Goal: Task Accomplishment & Management: Manage account settings

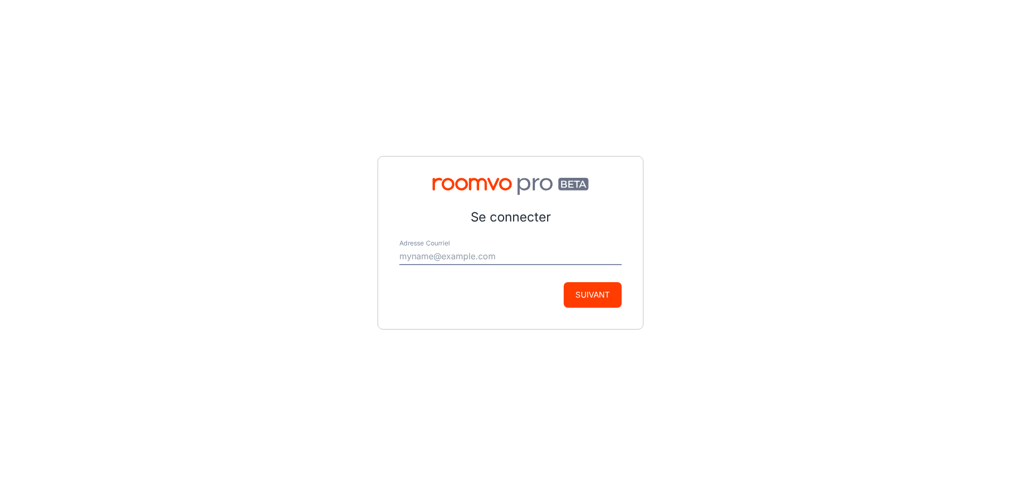
click at [508, 252] on input "Adresse Courriel" at bounding box center [511, 256] width 222 height 17
type input "[EMAIL_ADDRESS][DOMAIN_NAME]"
click at [586, 300] on button "Suivant" at bounding box center [593, 295] width 58 height 26
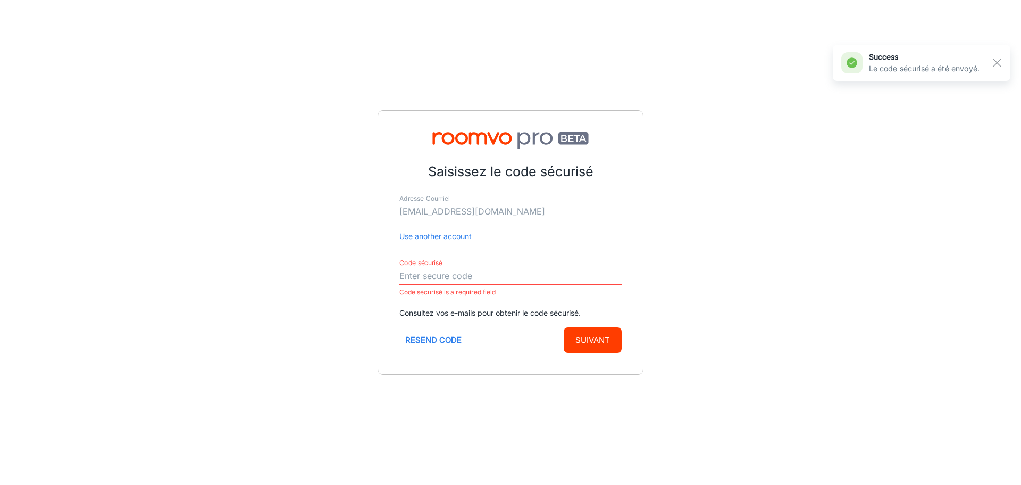
paste input "775431"
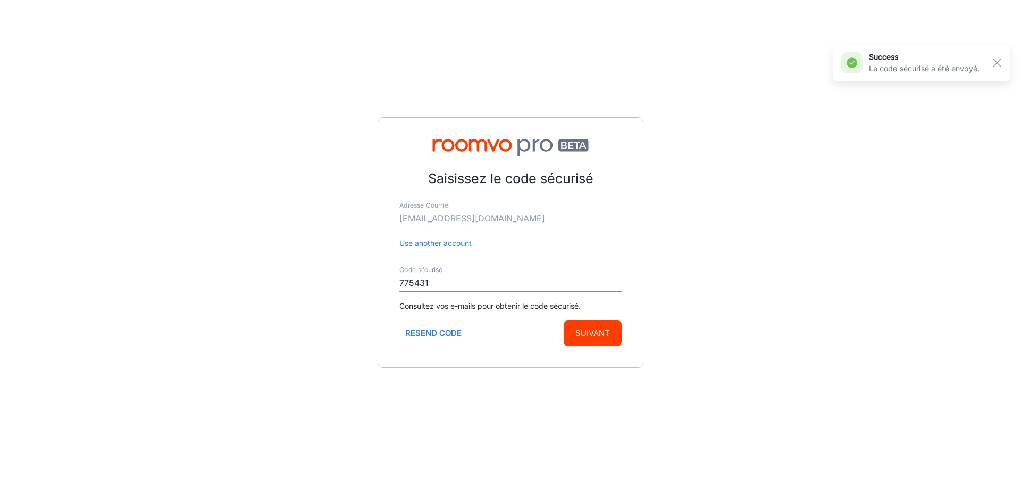
type input "775431"
click at [585, 332] on button "Suivant" at bounding box center [593, 333] width 58 height 26
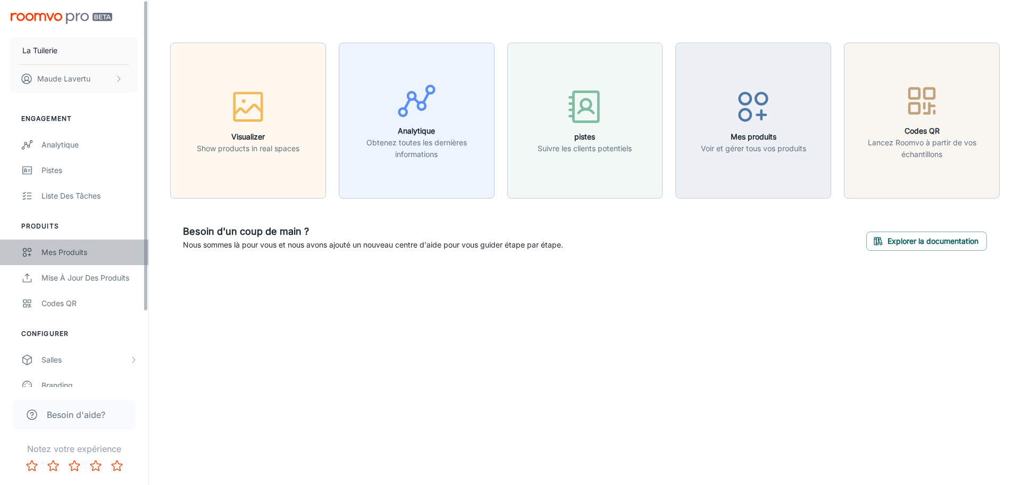
click at [67, 254] on div "Mes produits" at bounding box center [89, 252] width 96 height 12
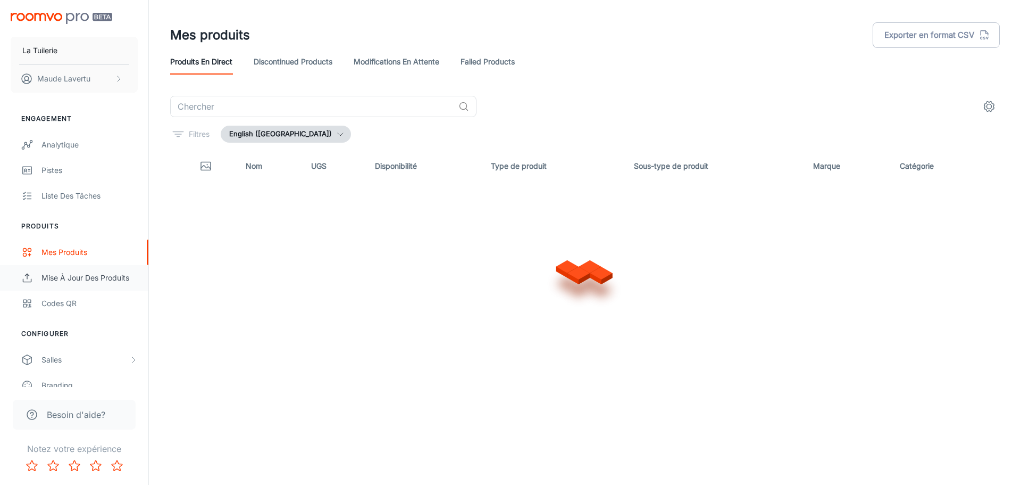
click at [95, 279] on div "Mise à jour des produits" at bounding box center [89, 278] width 96 height 12
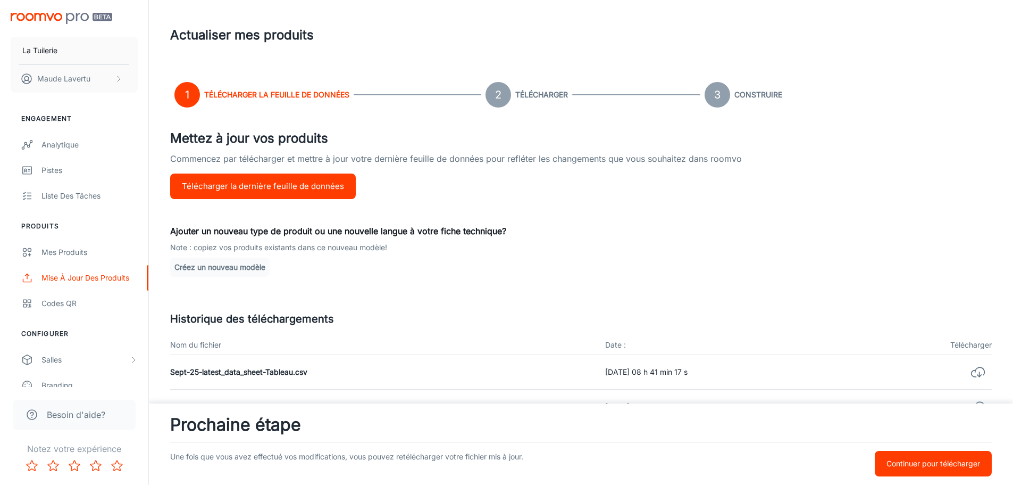
click at [887, 458] on p "Continuer pour télécharger" at bounding box center [934, 464] width 94 height 12
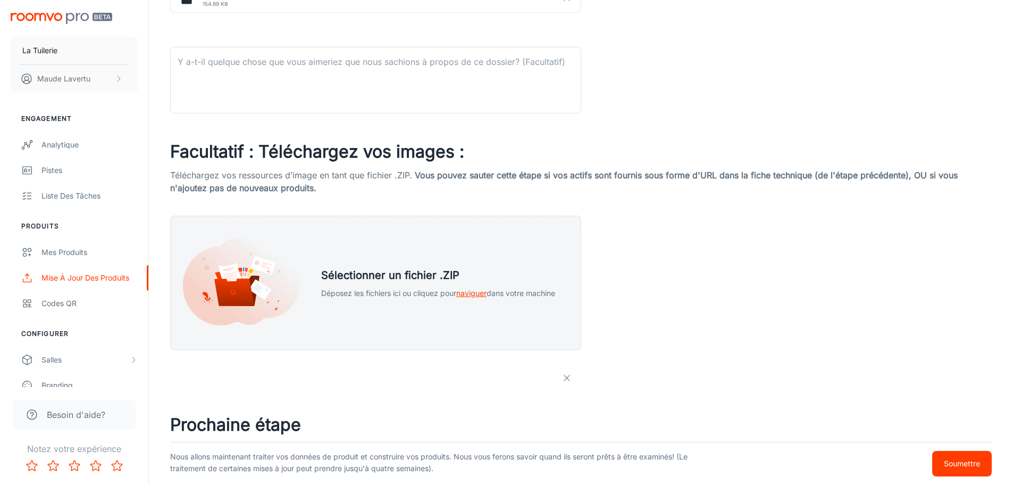
scroll to position [463, 0]
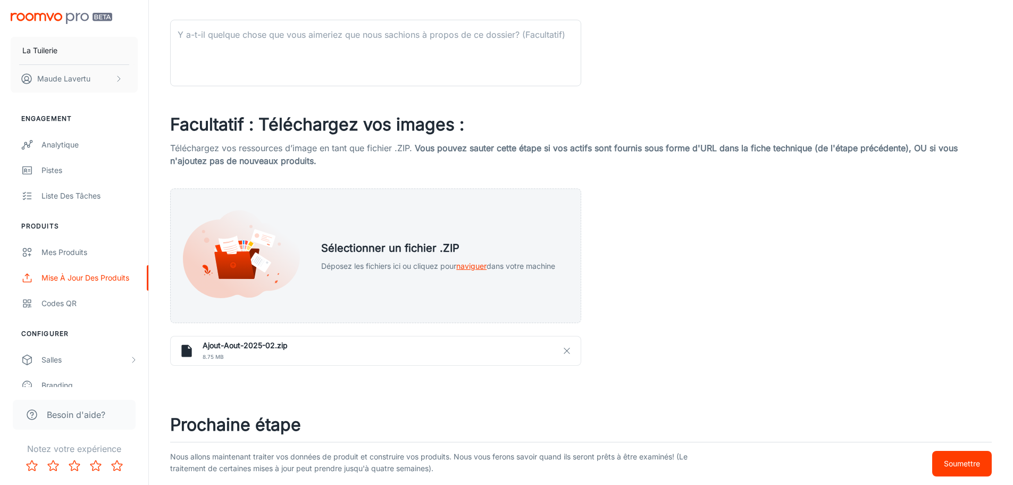
click at [959, 466] on p "Soumettre" at bounding box center [962, 464] width 36 height 12
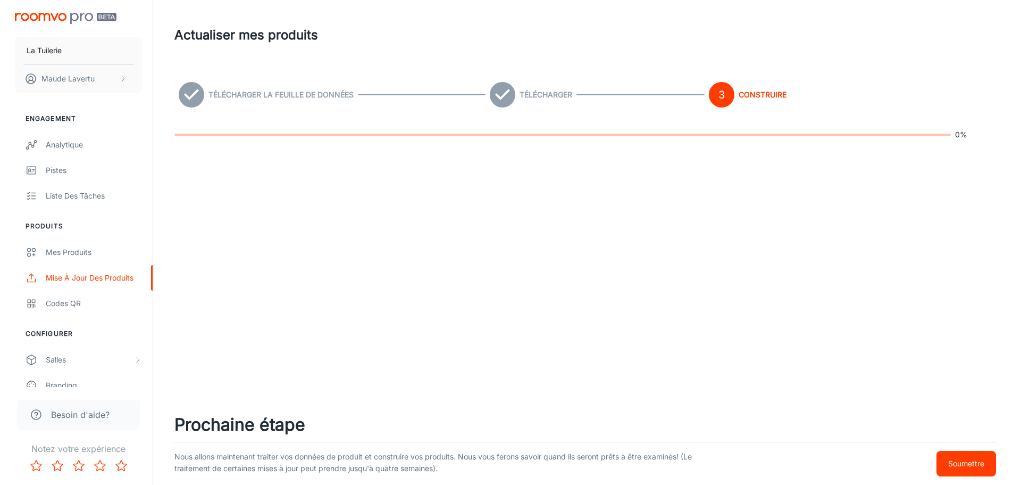
scroll to position [0, 0]
